Goal: Check status

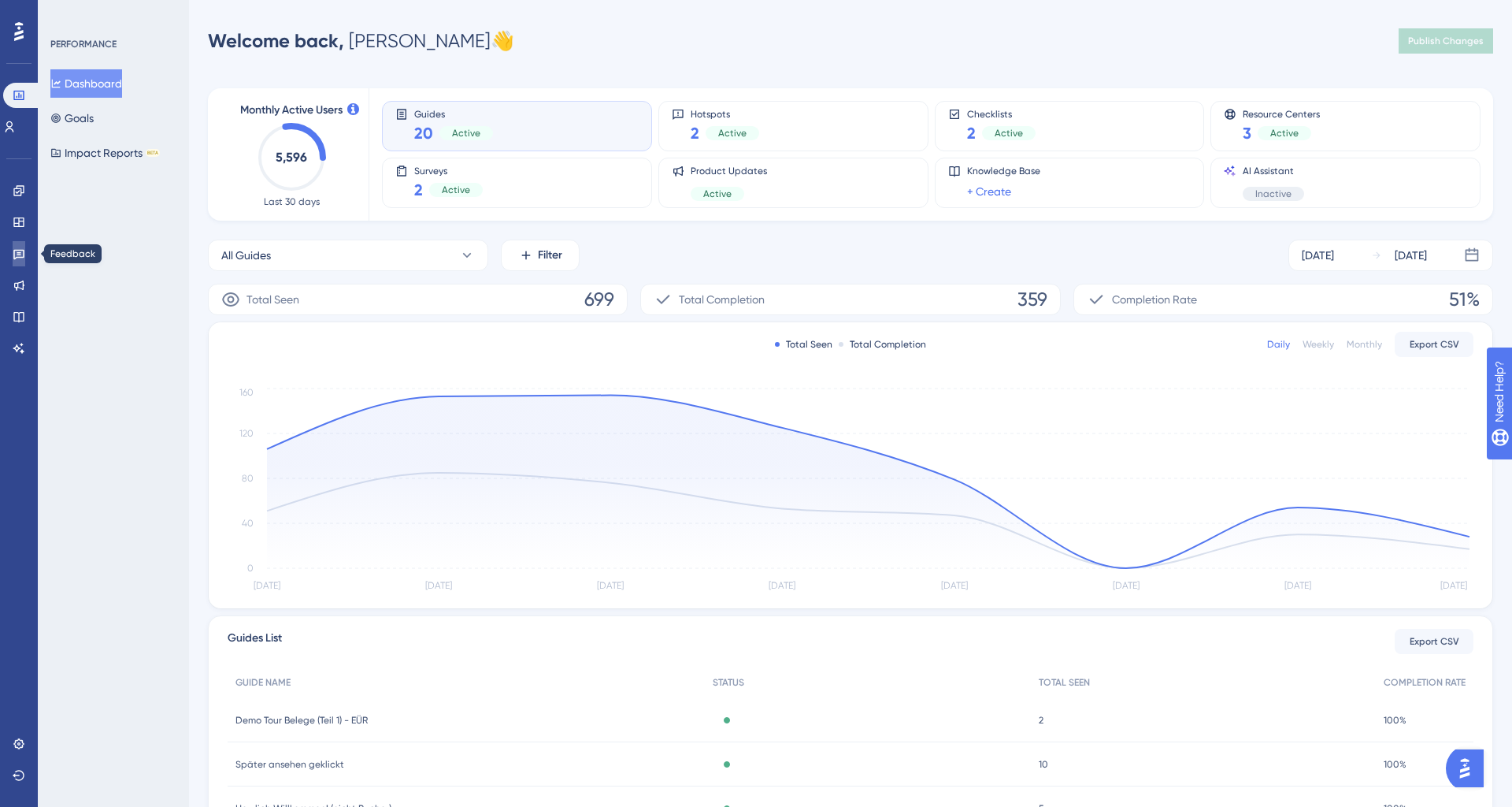
click at [22, 249] on icon at bounding box center [19, 254] width 13 height 13
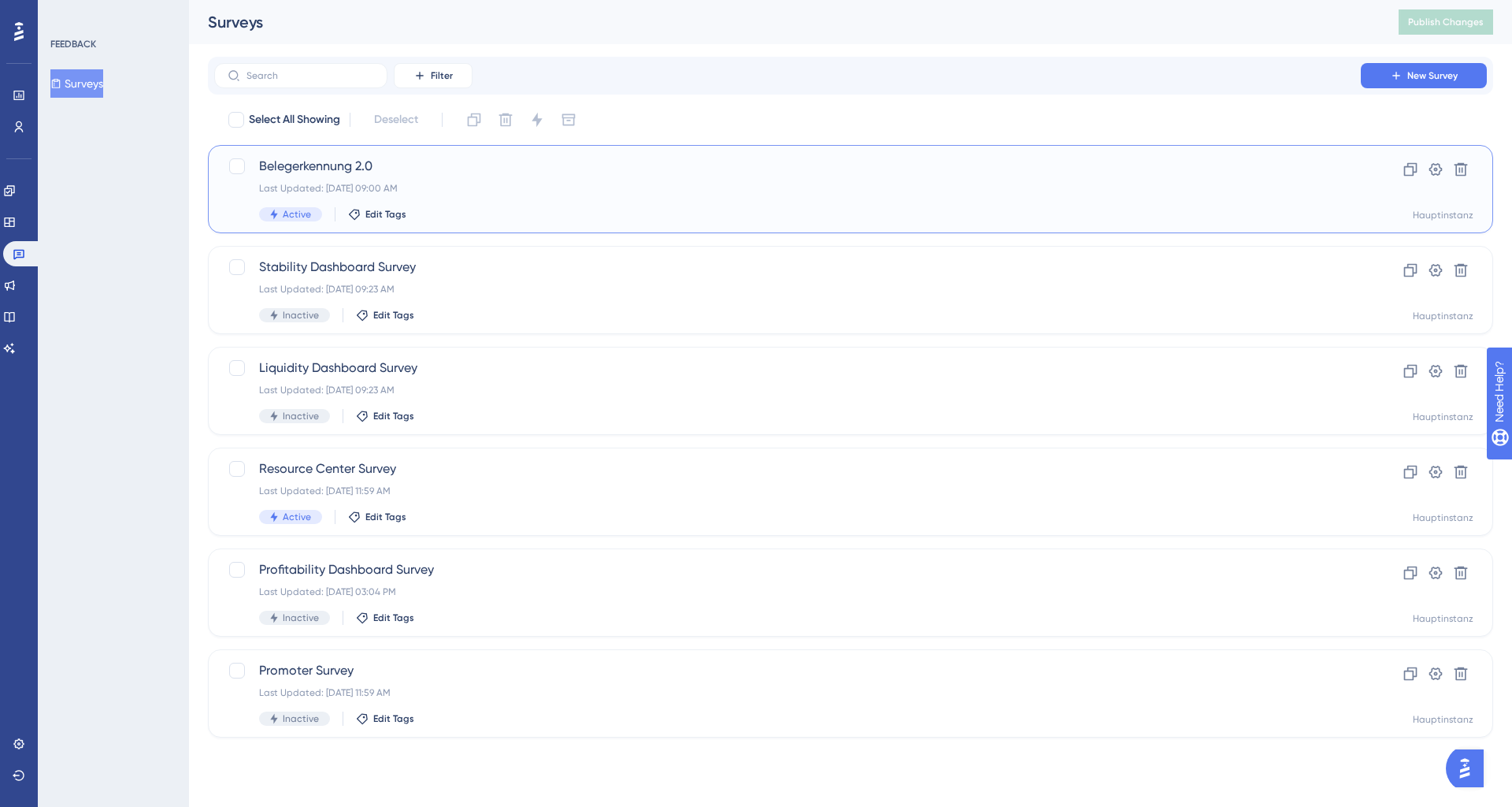
click at [391, 175] on span "Belegerkennung 2.0" at bounding box center [787, 167] width 1057 height 19
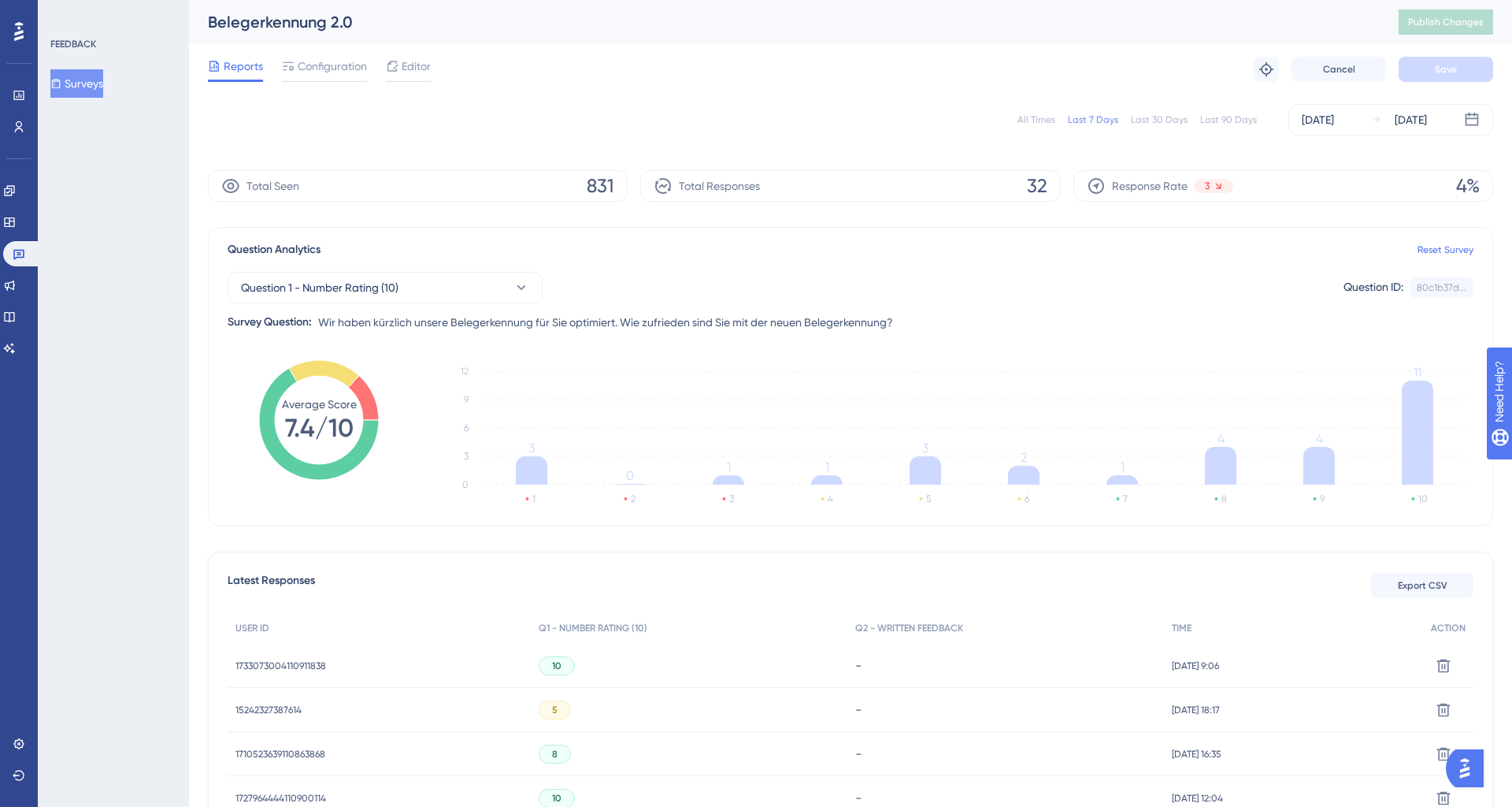
click at [1218, 121] on div "Last 90 Days" at bounding box center [1229, 120] width 57 height 13
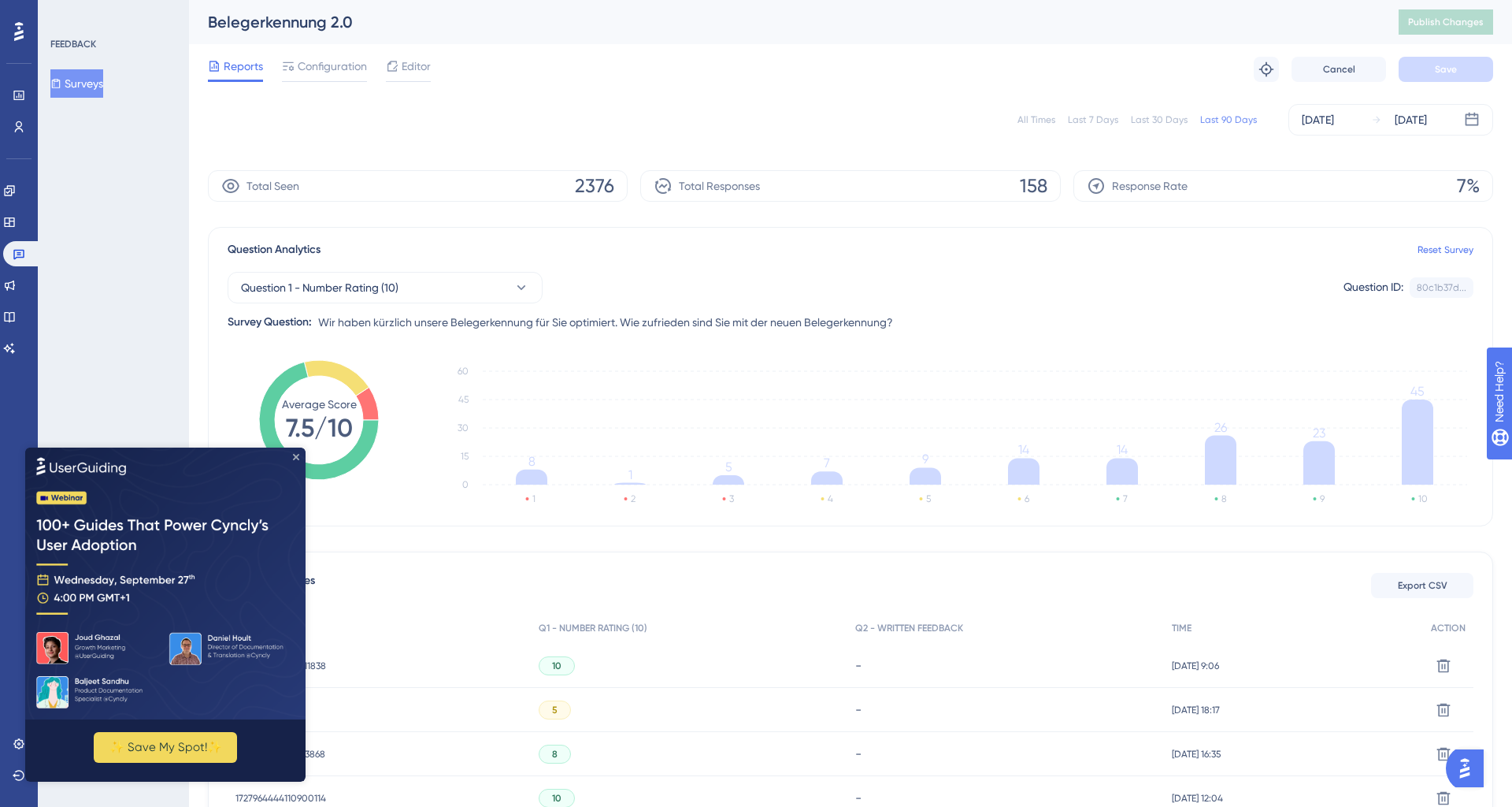
click at [297, 458] on icon "Close Preview" at bounding box center [296, 456] width 6 height 6
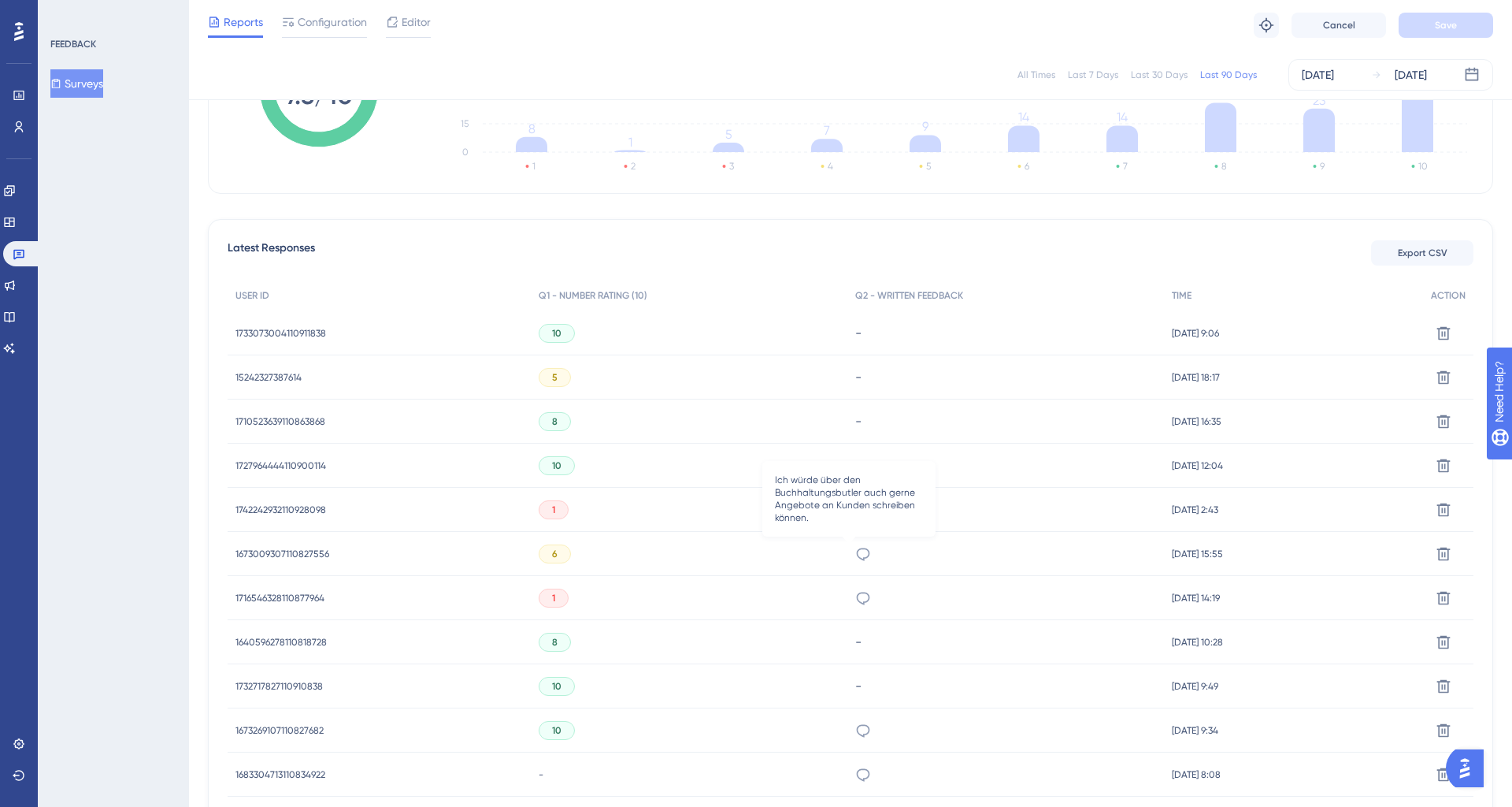
scroll to position [327, 0]
click at [856, 595] on icon at bounding box center [864, 598] width 16 height 16
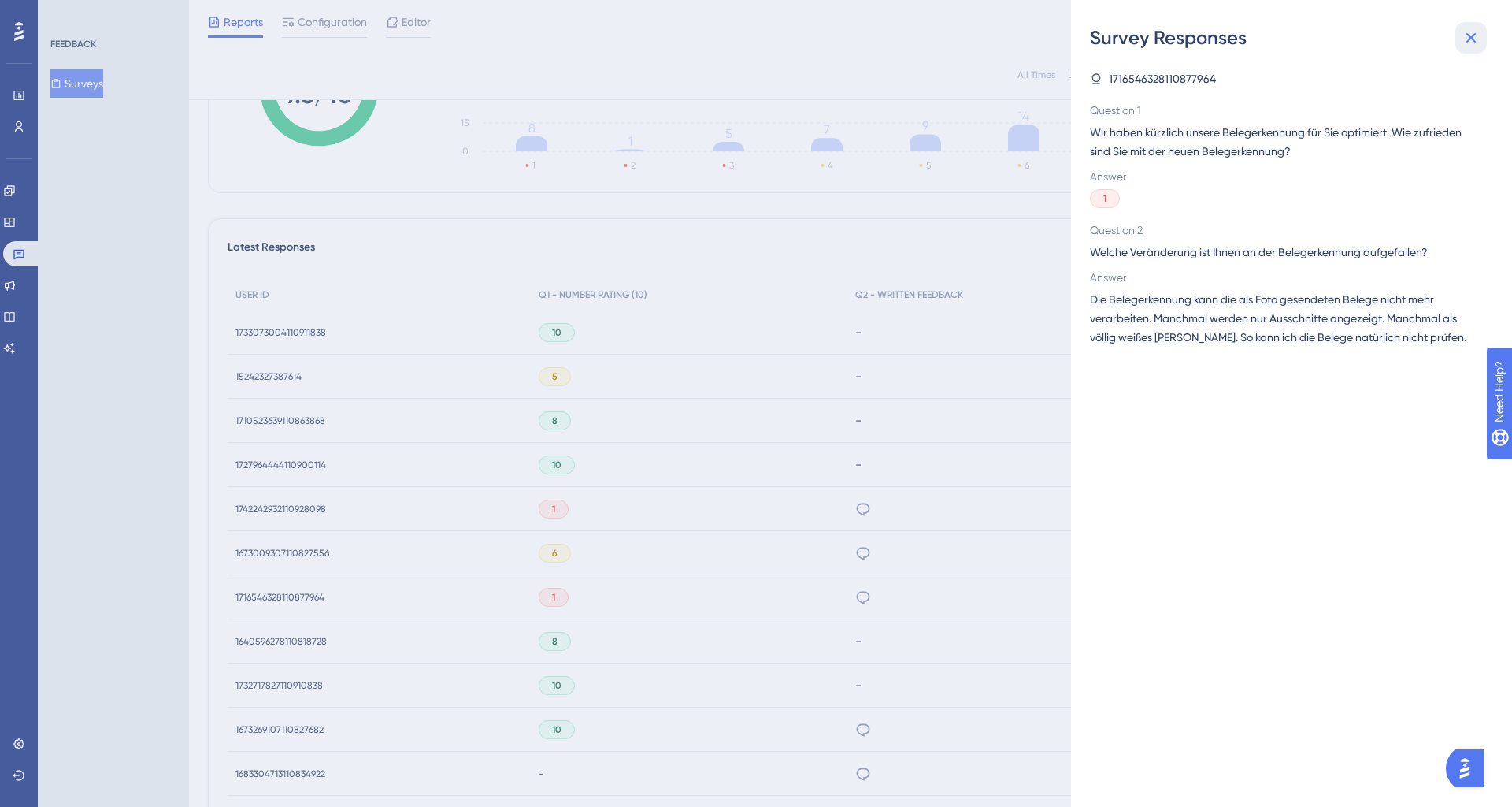
click at [1463, 38] on icon at bounding box center [1472, 38] width 19 height 19
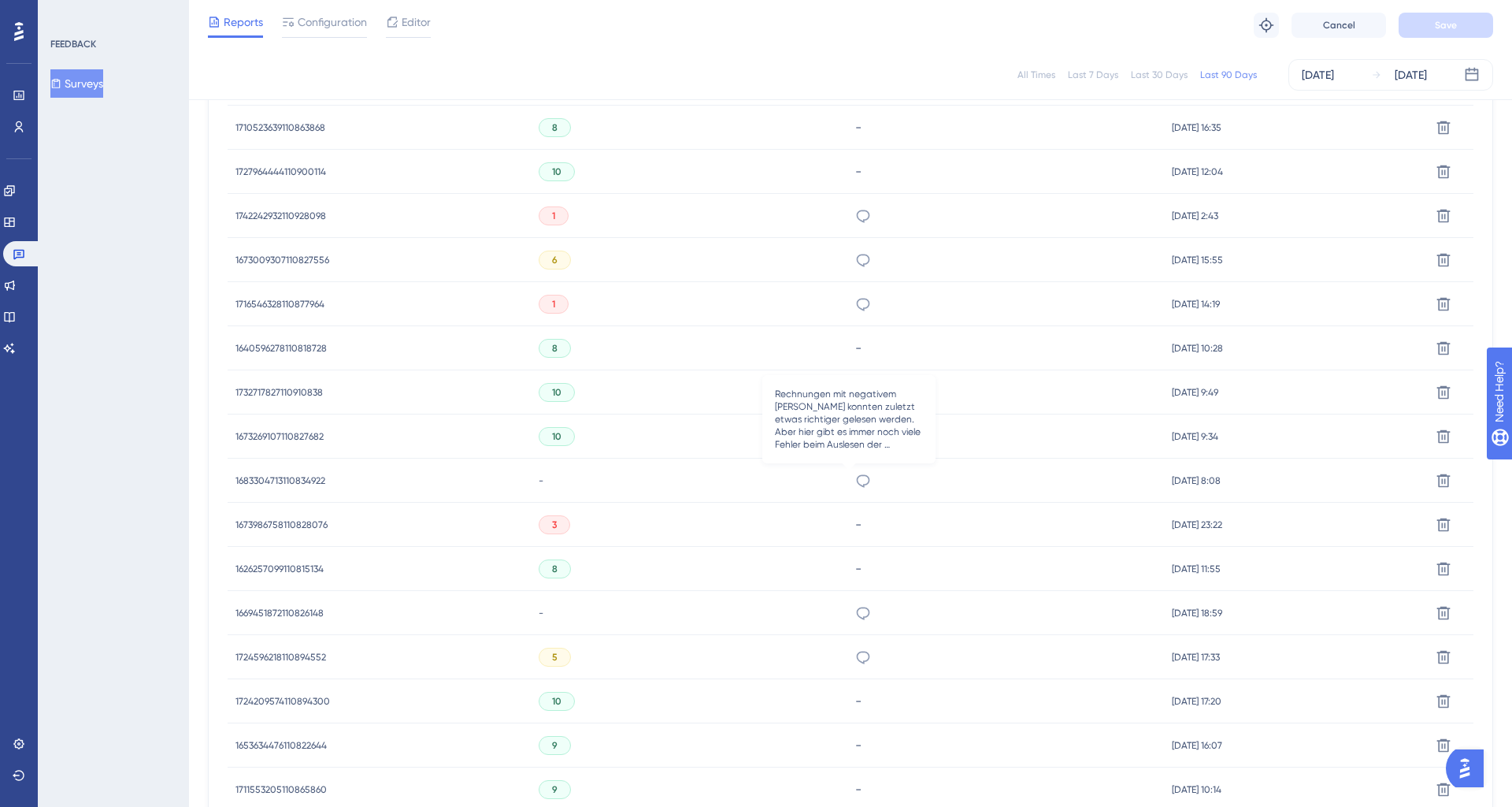
scroll to position [621, 0]
click at [108, 411] on div "FEEDBACK Surveys" at bounding box center [113, 403] width 151 height 807
drag, startPoint x: 257, startPoint y: 72, endPoint x: 0, endPoint y: 76, distance: 257.0
click at [250, 70] on div "All Times Last 7 Days Last 30 Days Last 90 Days [DATE] [DATE]" at bounding box center [851, 74] width 1285 height 31
